Goal: Contribute content: Add original content to the website for others to see

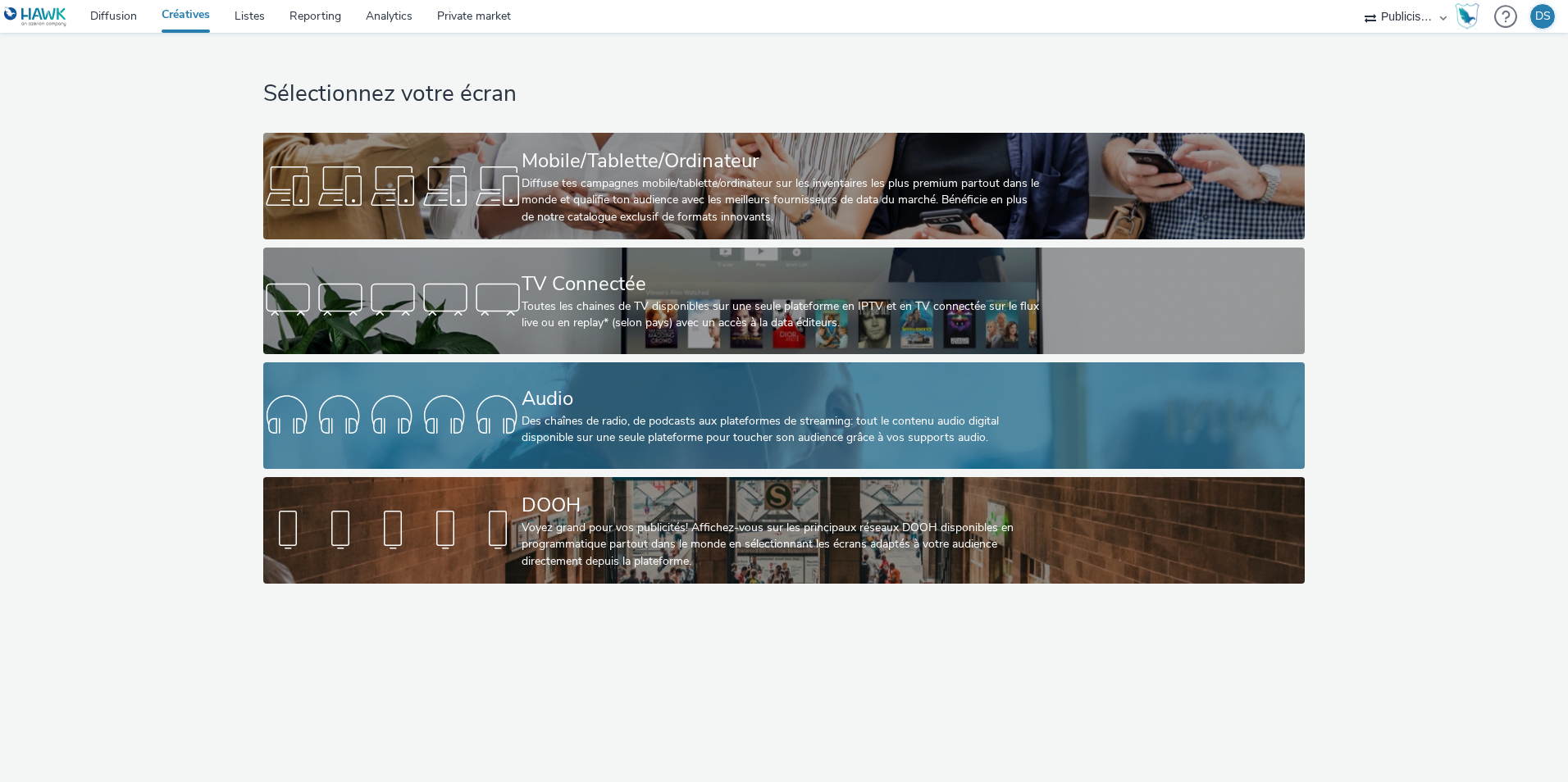
click at [620, 419] on div "Des chaînes de radio, de podcasts aux plateformes de streaming: tout le contenu…" at bounding box center [780, 430] width 517 height 34
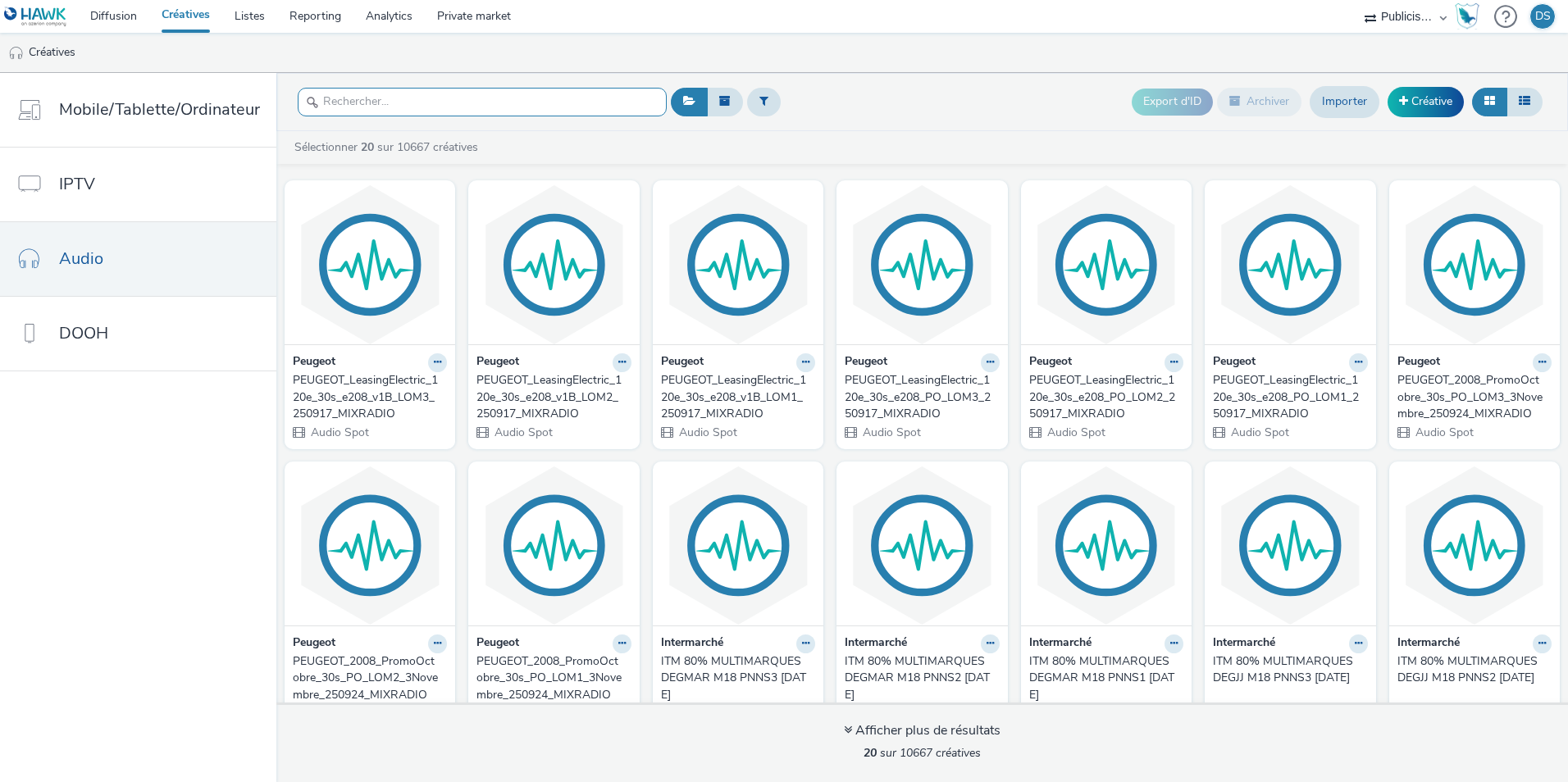
click at [478, 105] on input "text" at bounding box center [481, 102] width 369 height 29
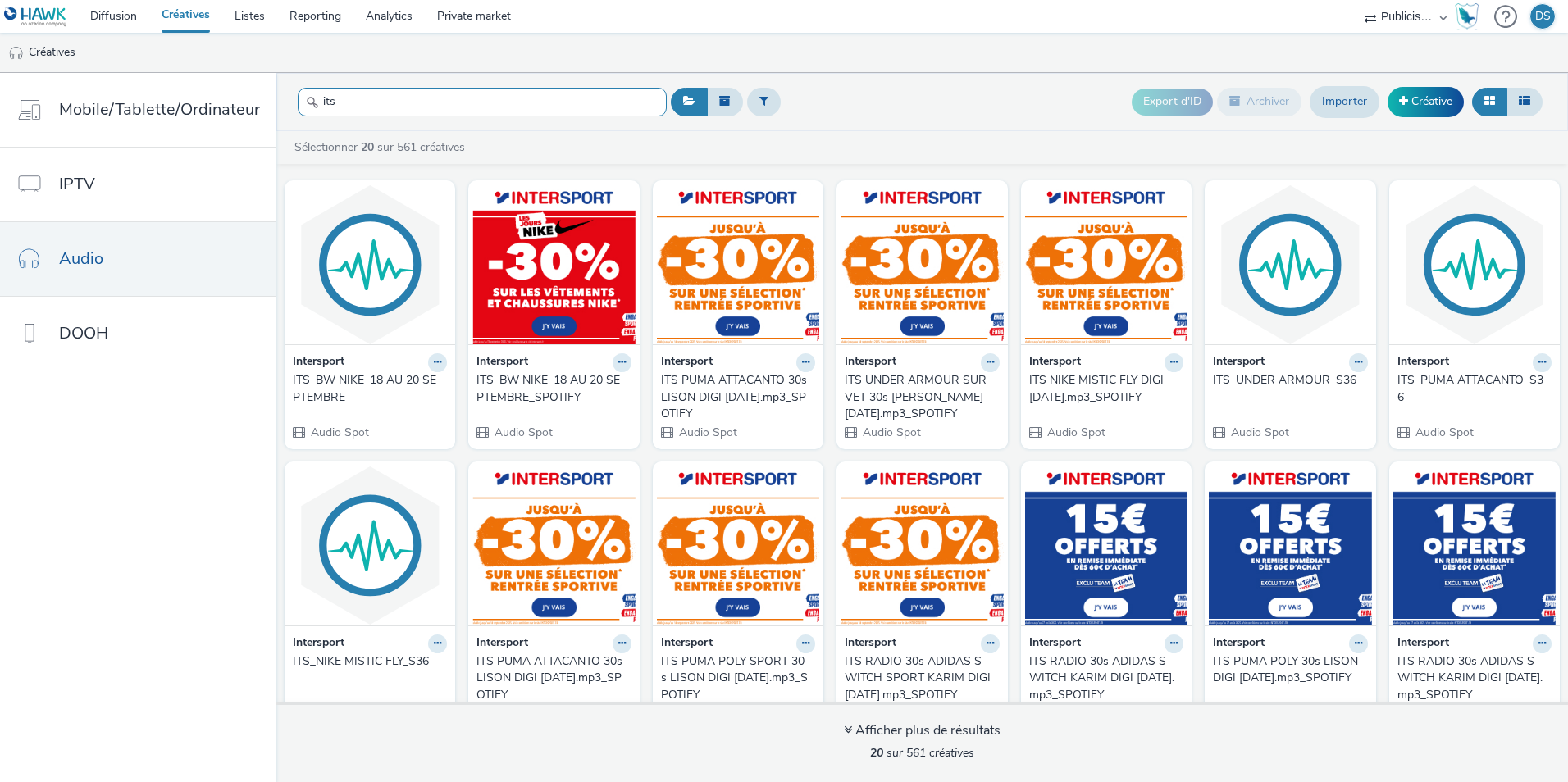
click at [623, 106] on input "its" at bounding box center [481, 102] width 369 height 29
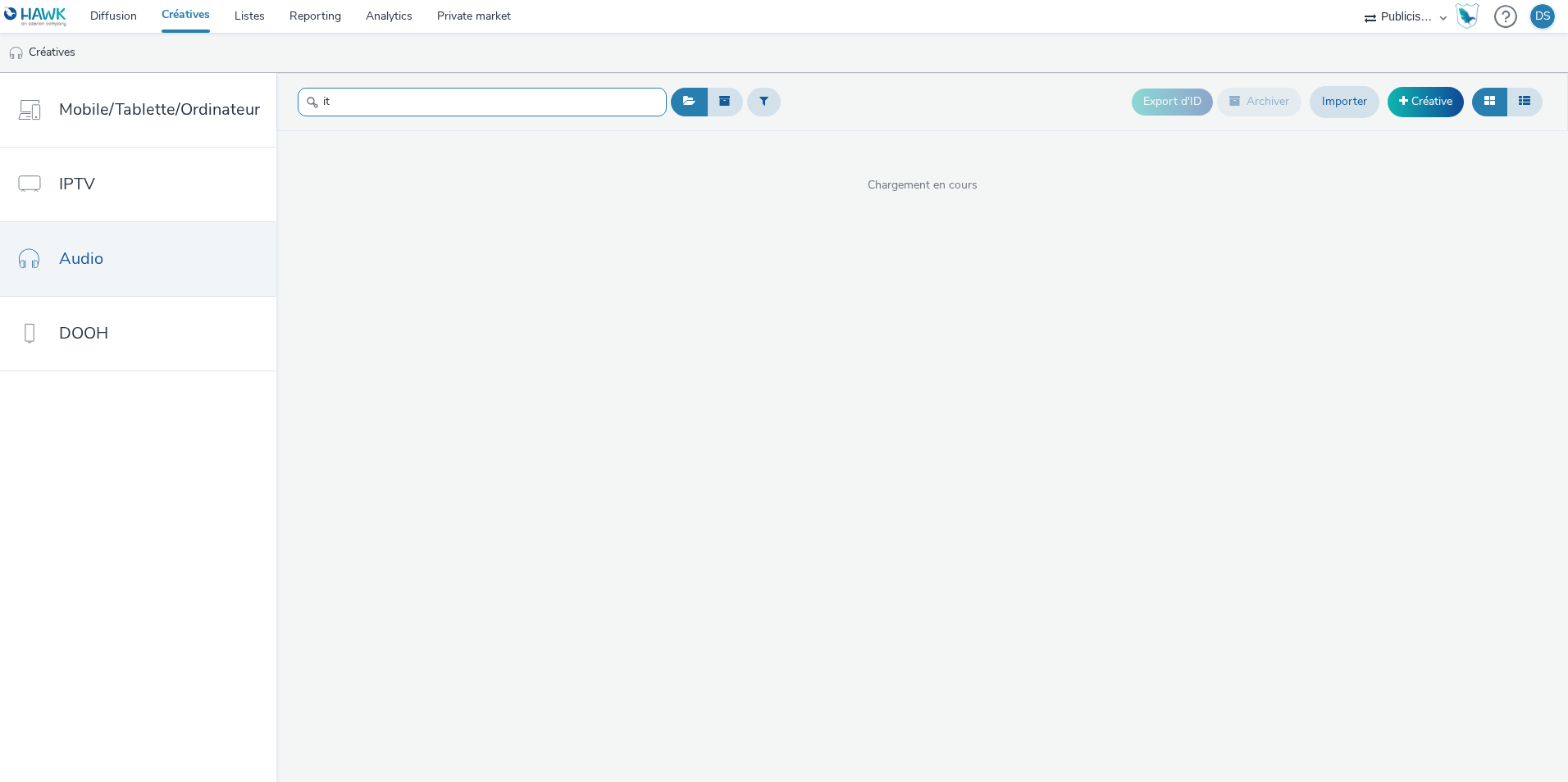
type input "i"
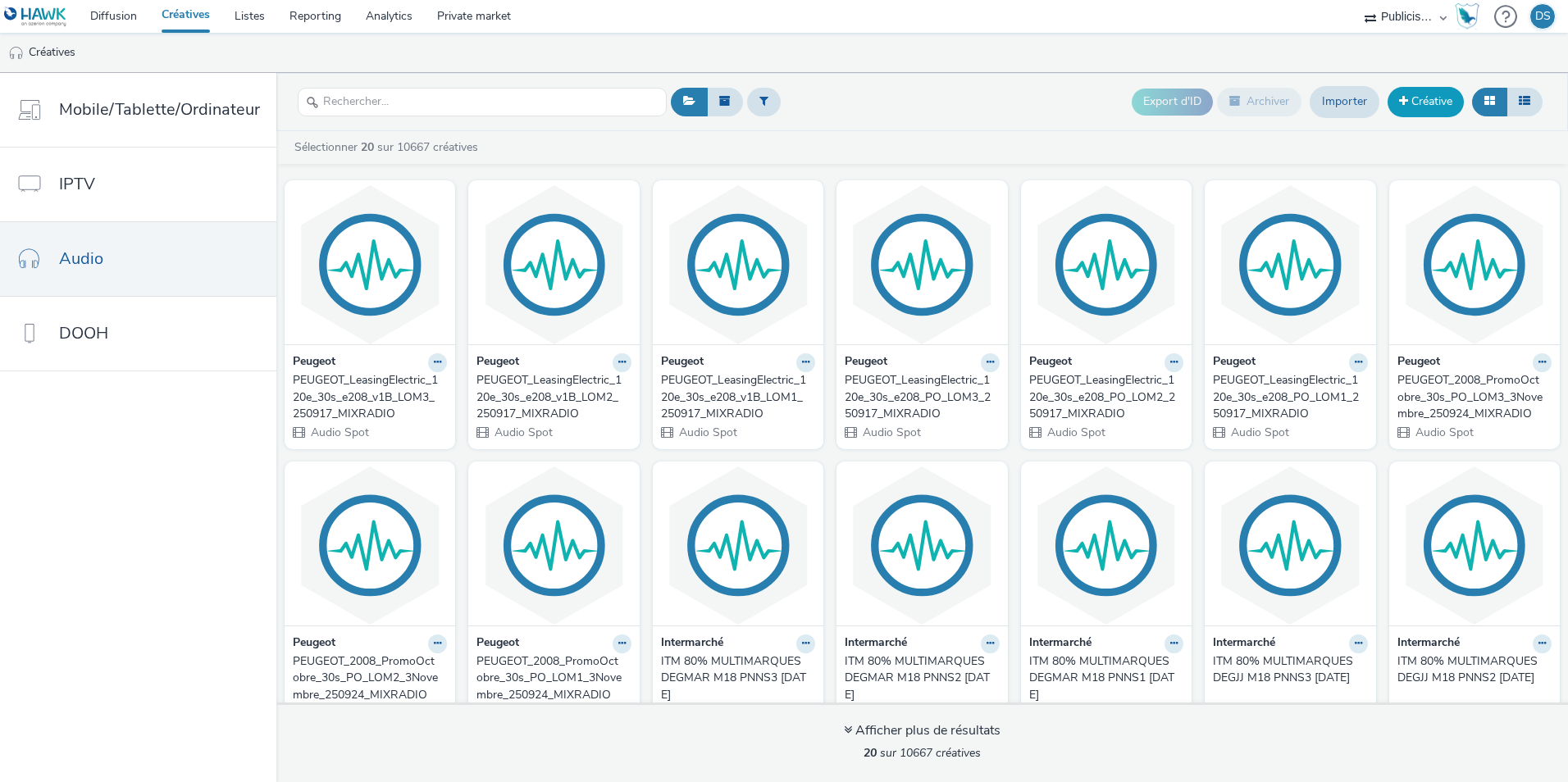
click at [1413, 96] on link "Créative" at bounding box center [1425, 101] width 76 height 29
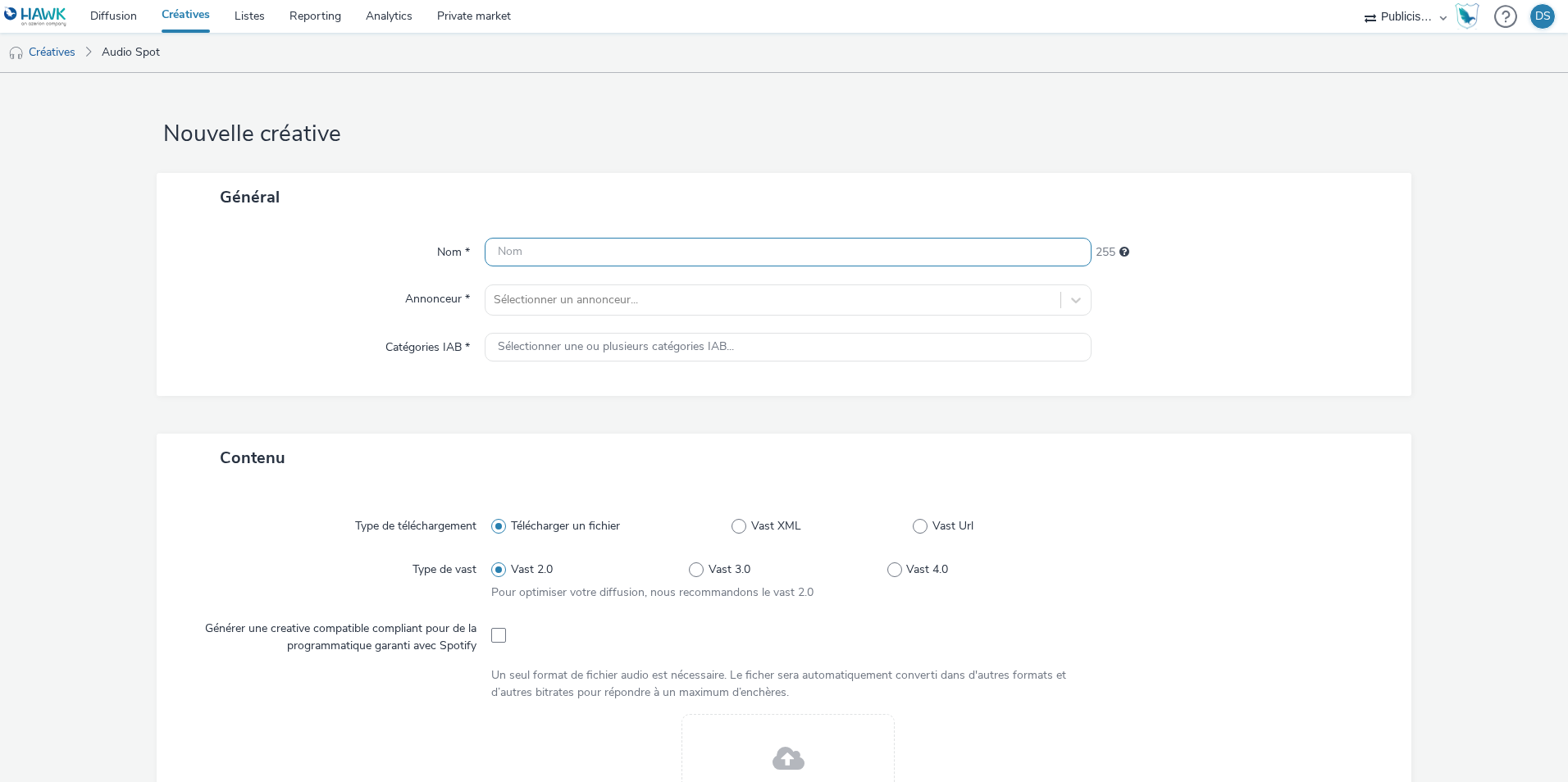
click at [661, 254] on input "text" at bounding box center [788, 252] width 606 height 29
type input "ITS_Anniversaire_[DATE] au 4 octobre_spotify"
click at [1119, 249] on span "255 caractères maximum" at bounding box center [1123, 251] width 10 height 12
click at [1132, 291] on div at bounding box center [1243, 300] width 304 height 31
click at [648, 294] on div at bounding box center [772, 300] width 558 height 20
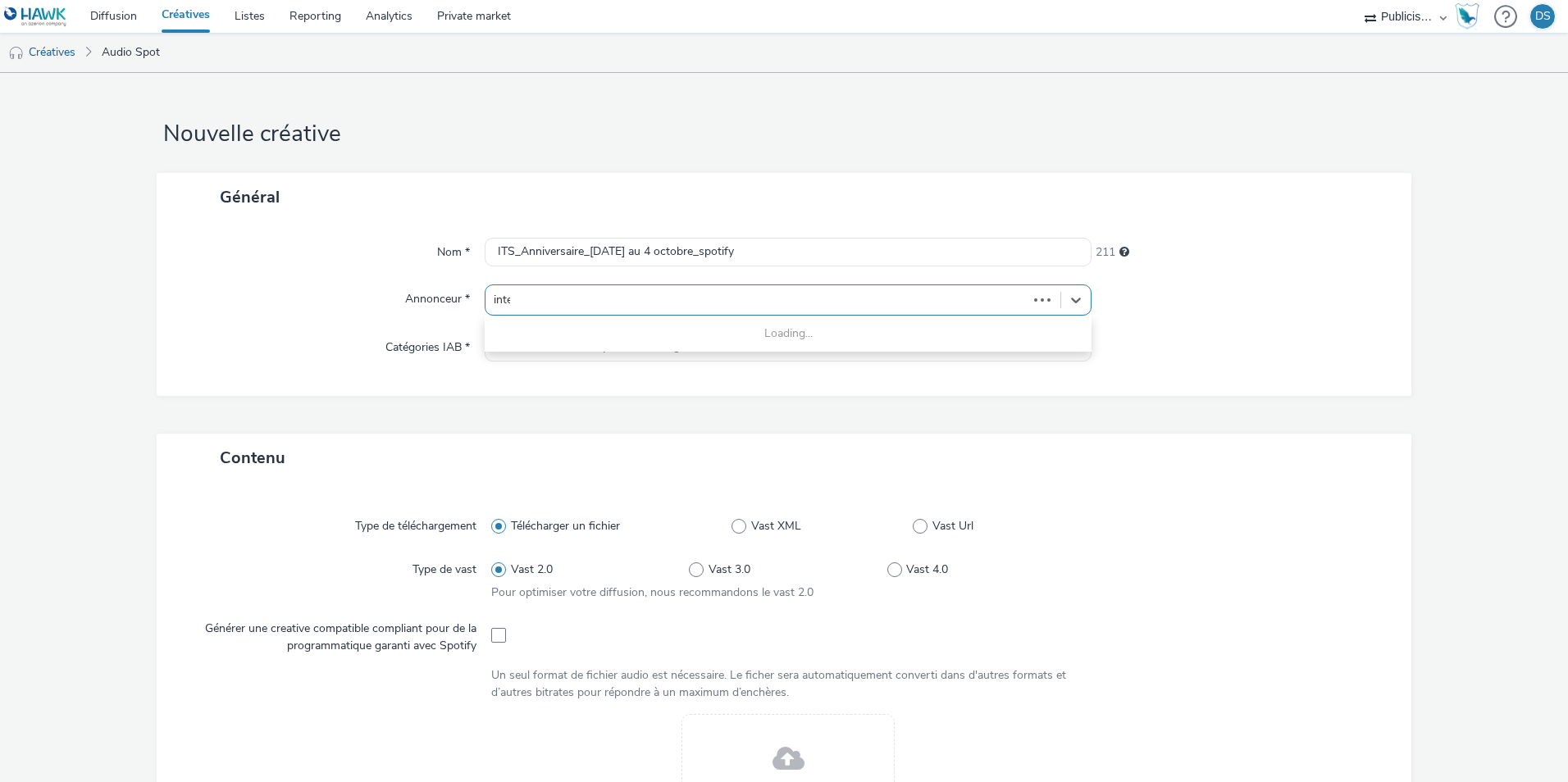
type input "inter"
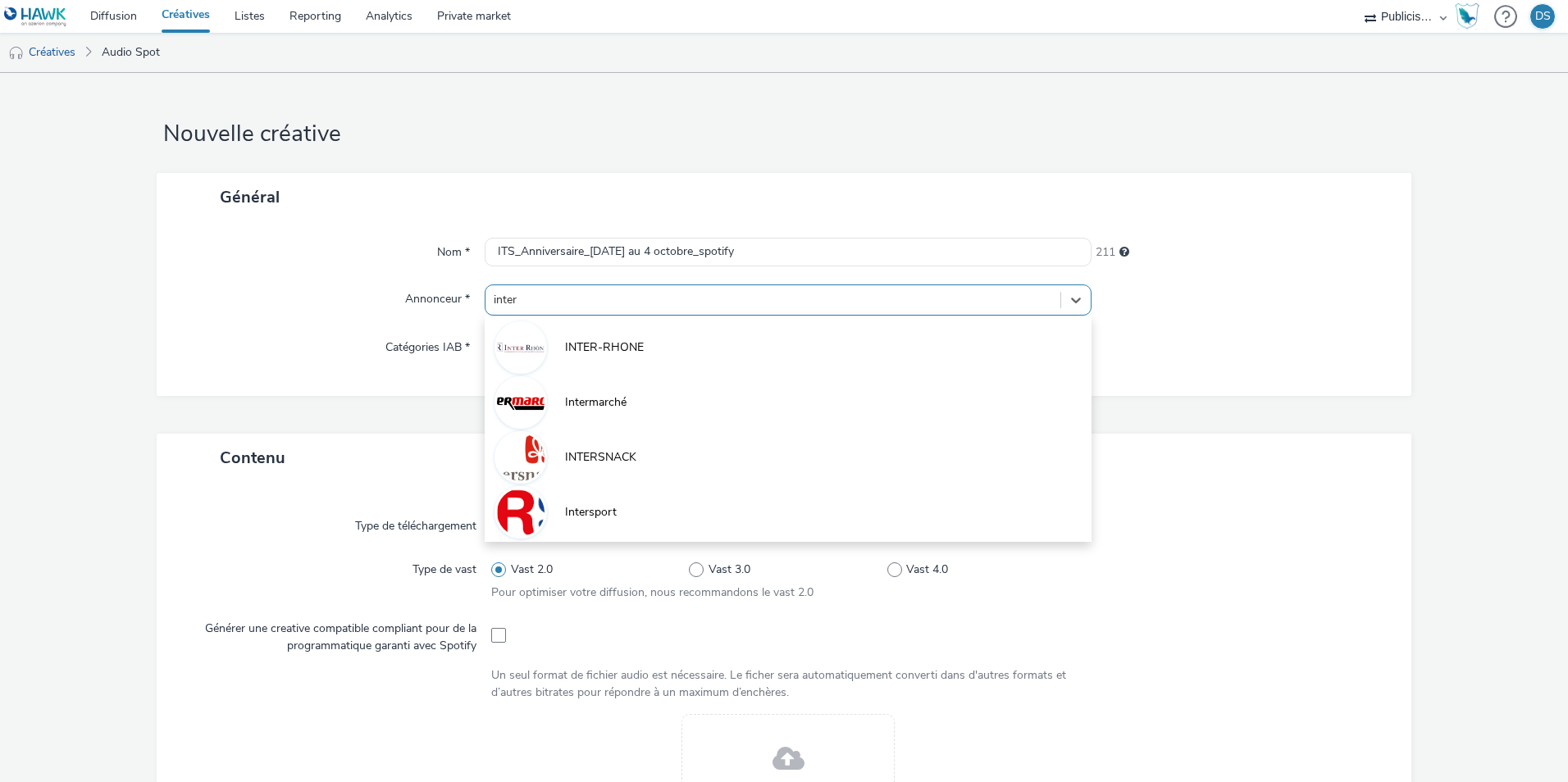
click at [614, 514] on li "Intersport" at bounding box center [788, 512] width 606 height 55
type input "[URL][DOMAIN_NAME]"
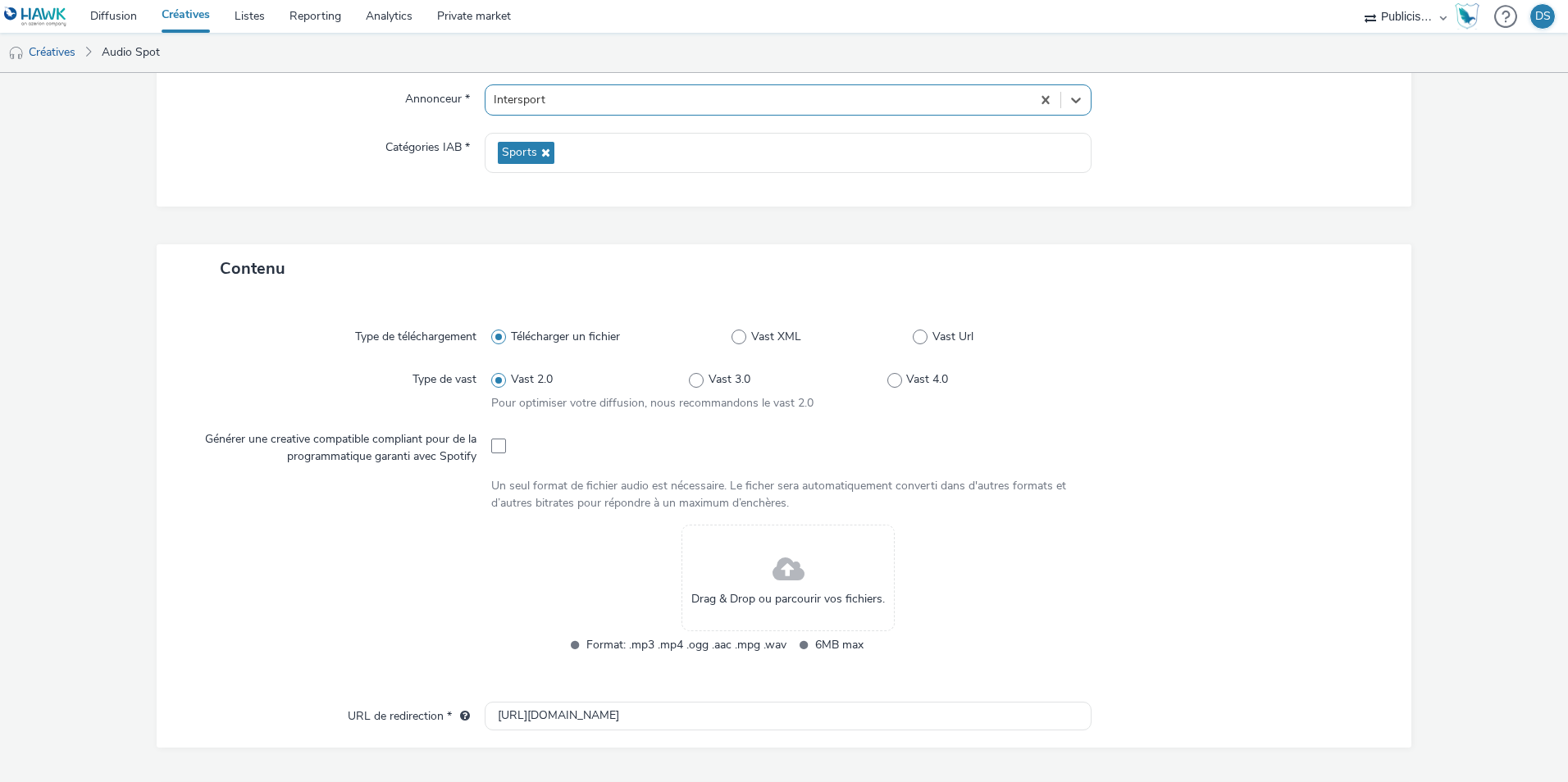
scroll to position [245, 0]
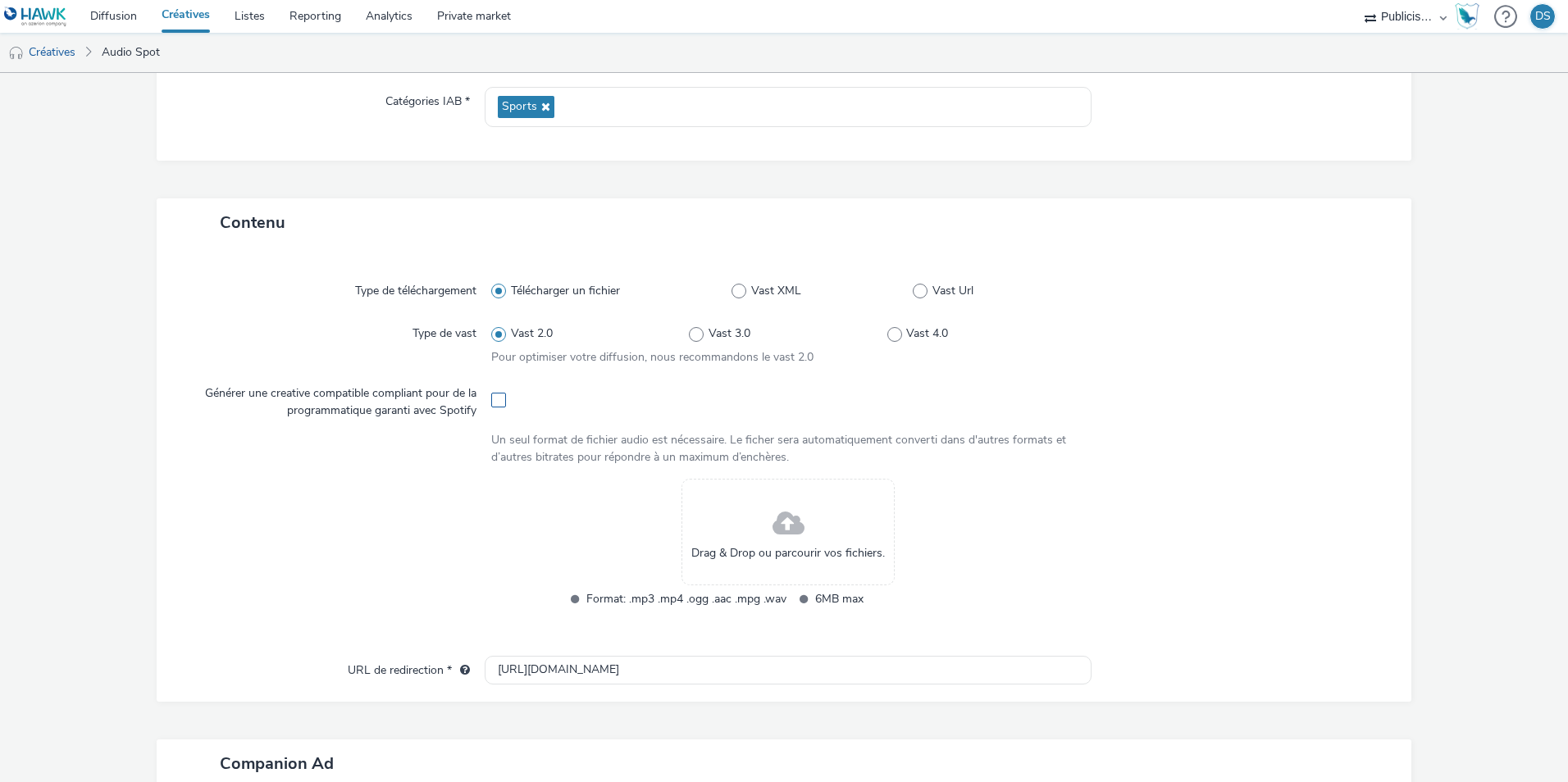
click at [493, 396] on span at bounding box center [498, 400] width 15 height 15
checkbox input "true"
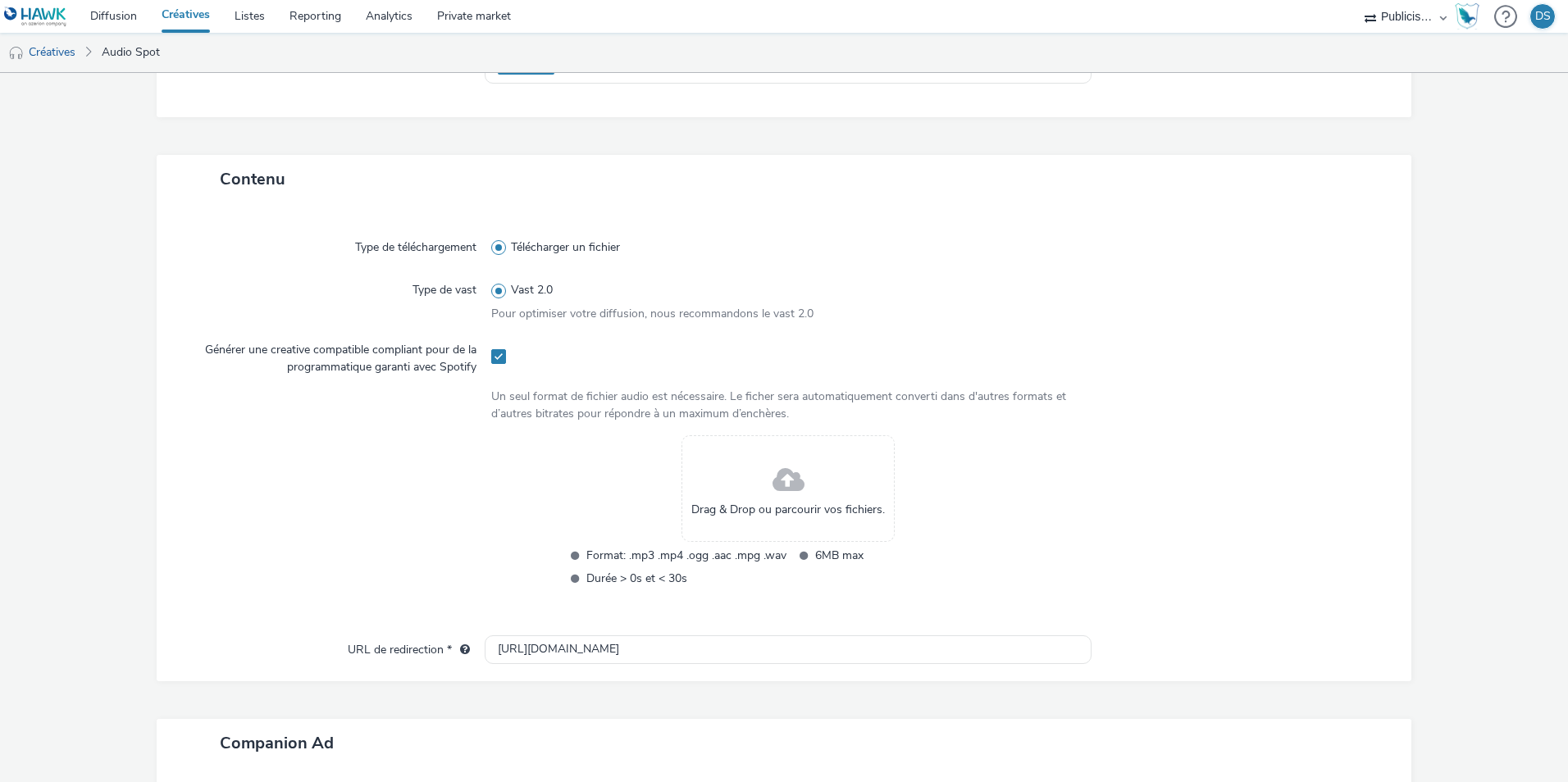
scroll to position [328, 0]
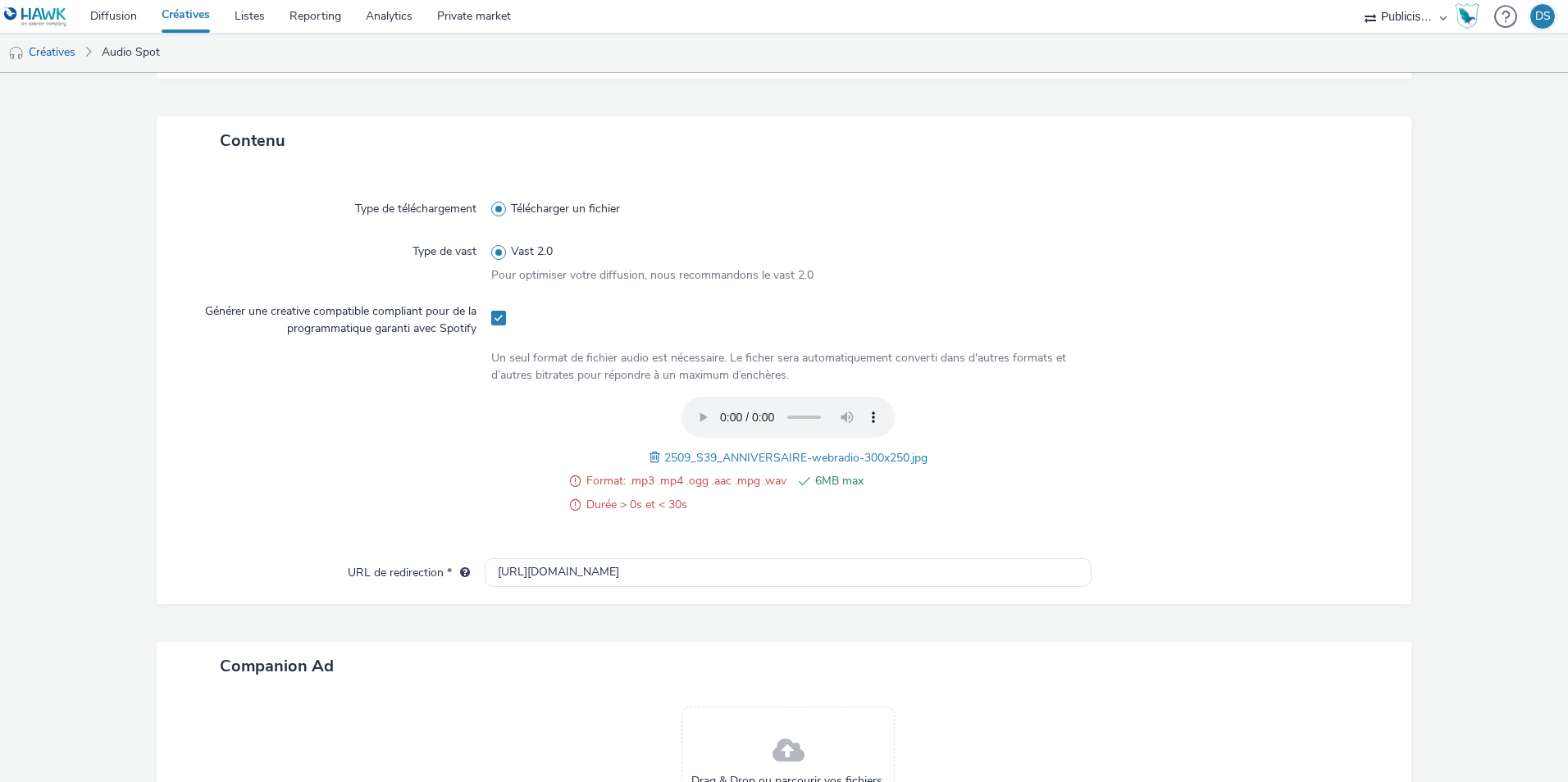
click at [649, 455] on span at bounding box center [656, 457] width 15 height 18
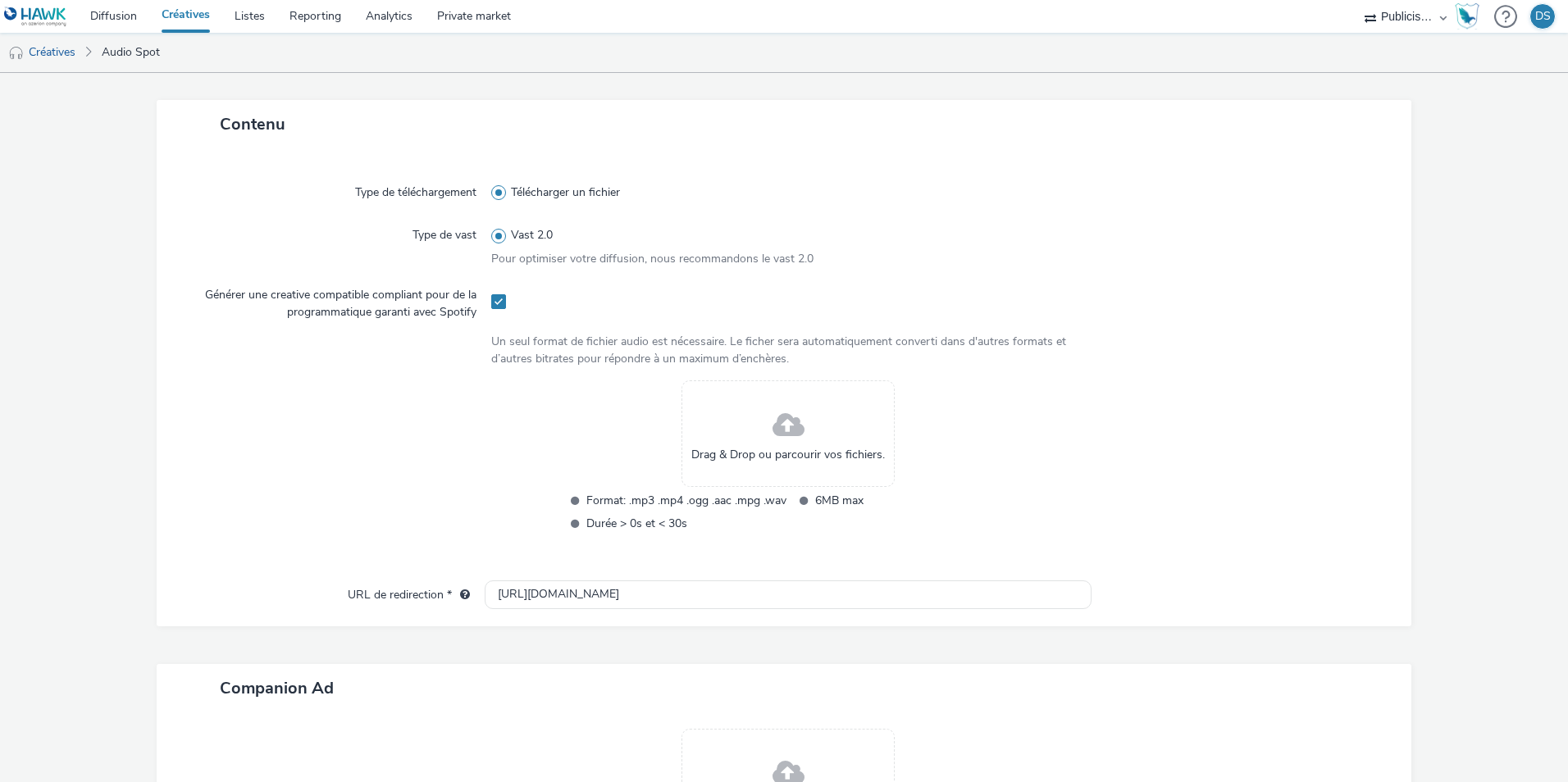
scroll to position [373, 0]
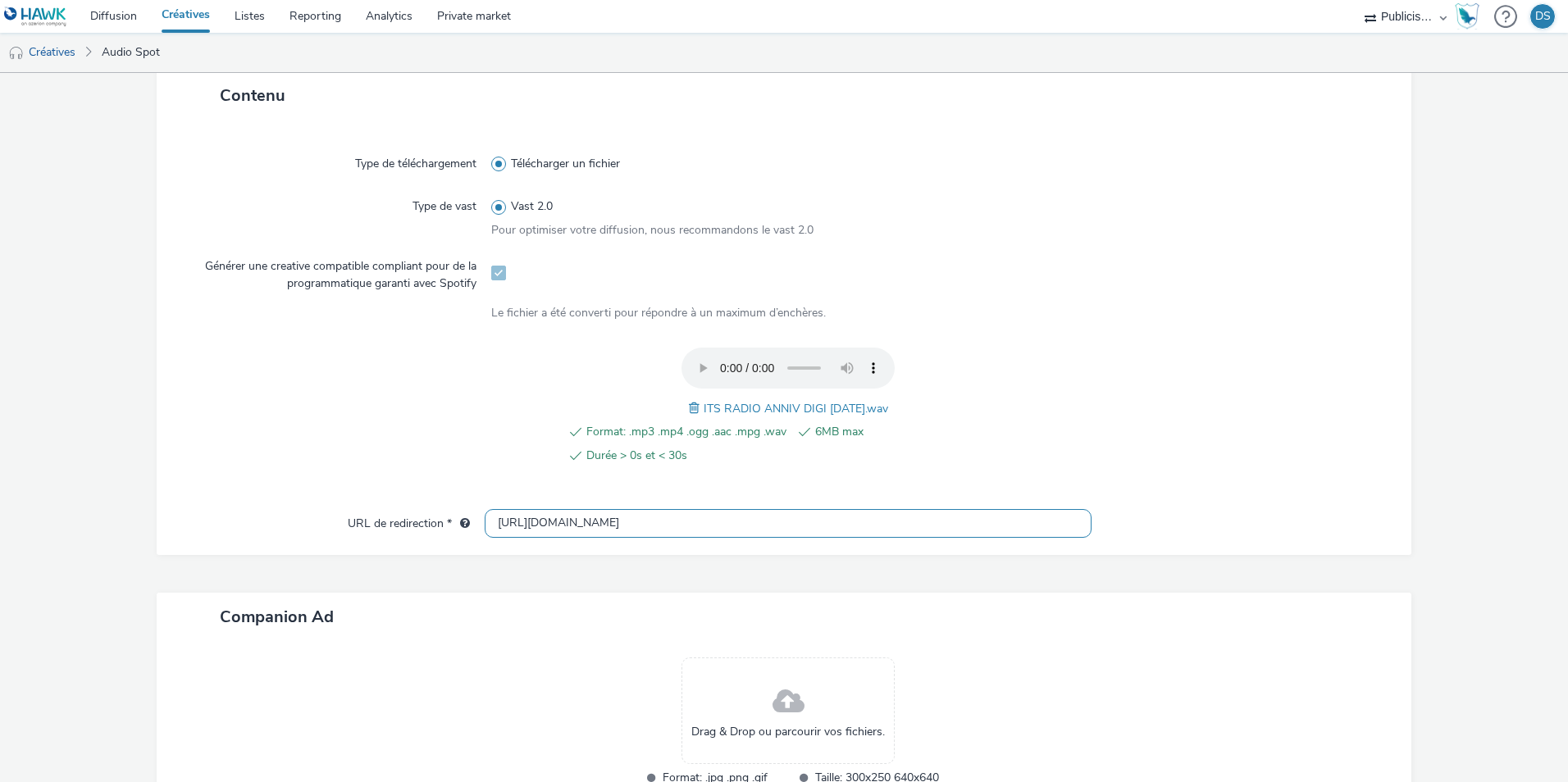
click at [643, 523] on input "[URL][DOMAIN_NAME]" at bounding box center [788, 523] width 606 height 29
paste input "s://[DOMAIN_NAME][URL]"
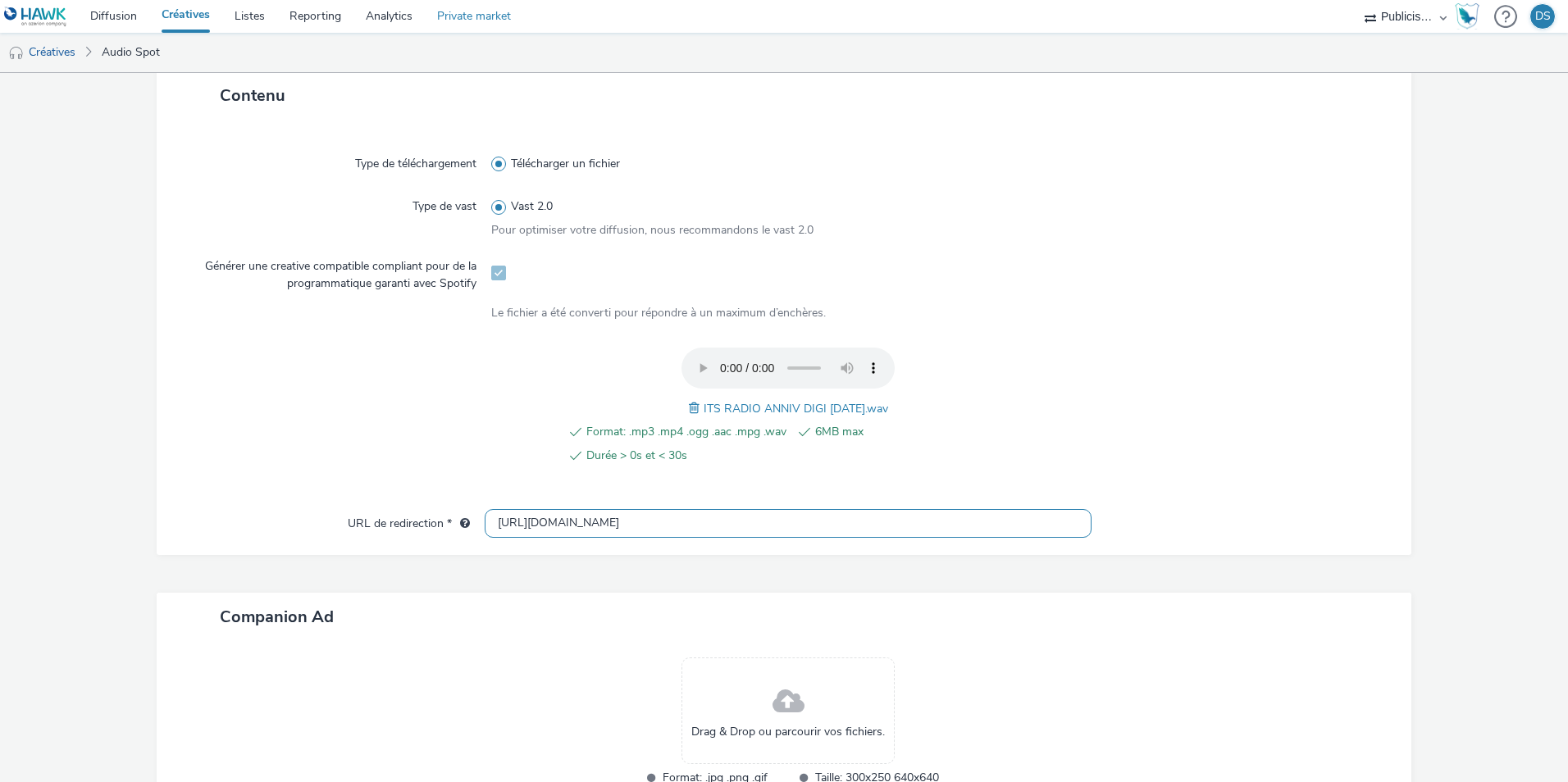
type input "[URL][DOMAIN_NAME]"
click at [1164, 512] on div at bounding box center [1243, 523] width 304 height 29
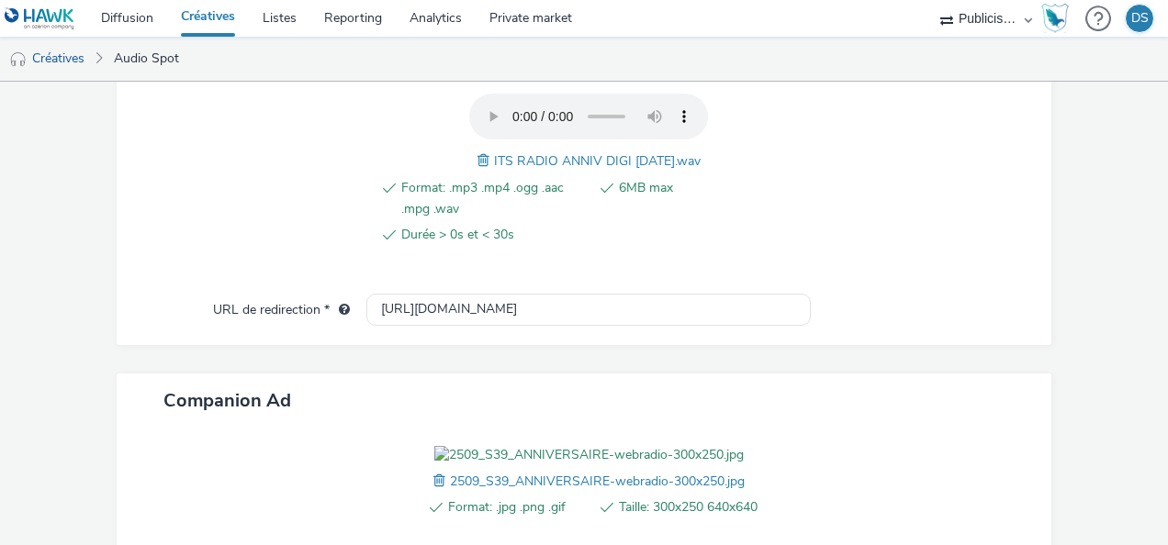
scroll to position [926, 0]
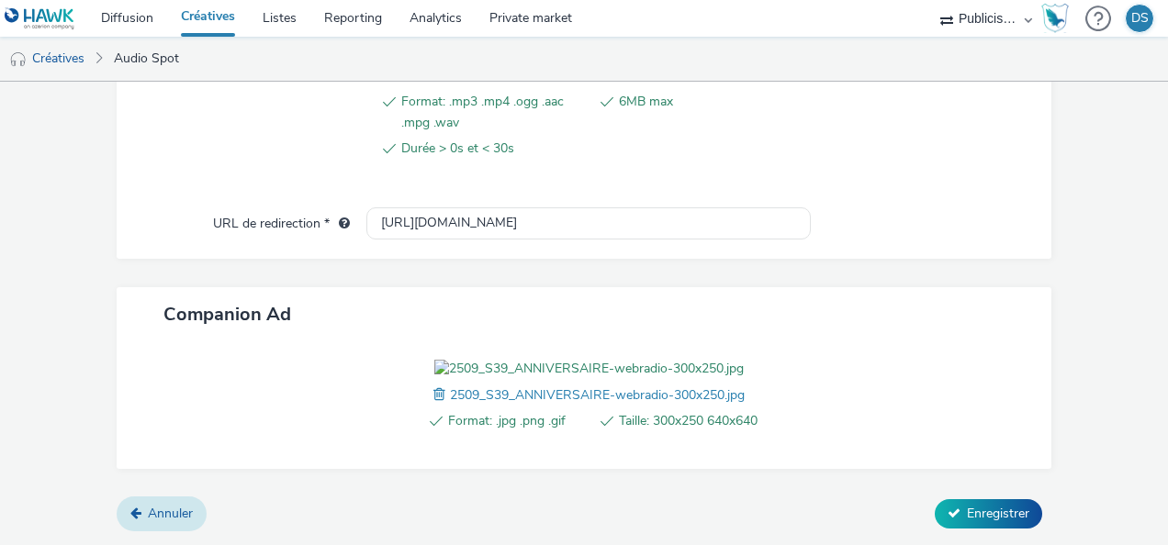
click at [158, 509] on span "Annuler" at bounding box center [170, 513] width 45 height 17
